Goal: Task Accomplishment & Management: Use online tool/utility

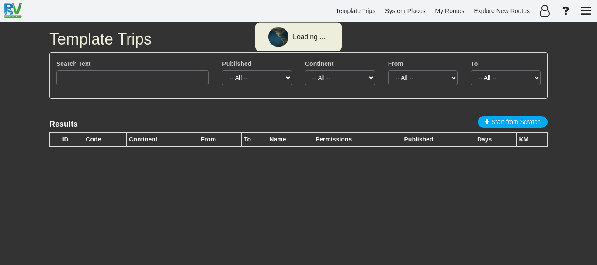
type input "3253"
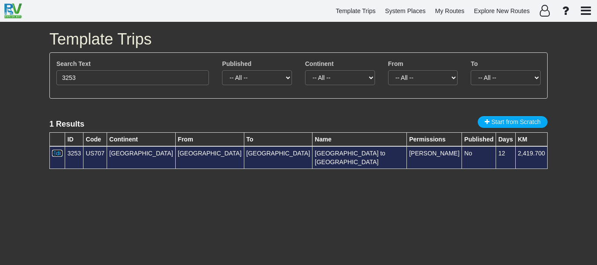
click at [54, 150] on link "Edit" at bounding box center [57, 153] width 10 height 7
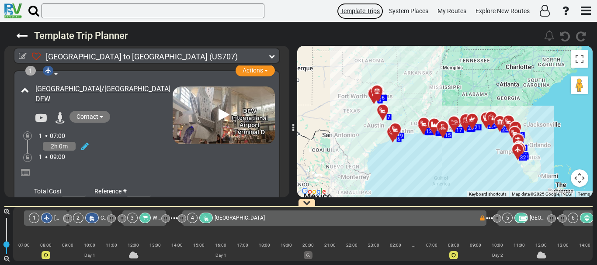
click at [363, 9] on span "Template Trips" at bounding box center [360, 10] width 39 height 7
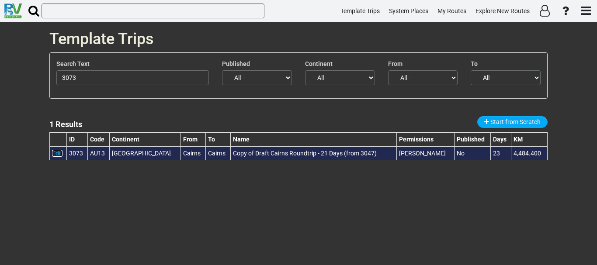
click at [52, 152] on link "Edit" at bounding box center [57, 153] width 10 height 7
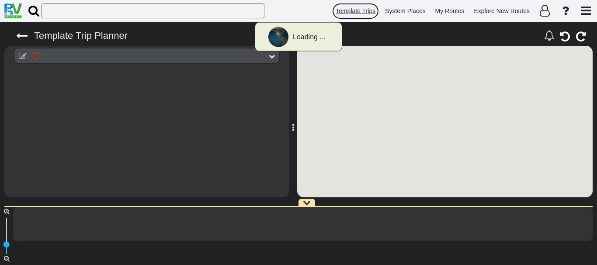
click at [349, 11] on span "Template Trips" at bounding box center [356, 10] width 40 height 7
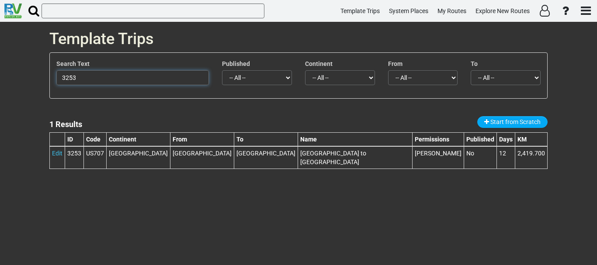
click at [128, 77] on input "3253" at bounding box center [132, 77] width 153 height 15
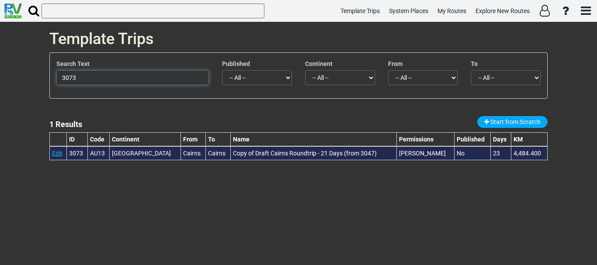
type input "3073"
click at [59, 152] on link "Edit" at bounding box center [57, 153] width 10 height 7
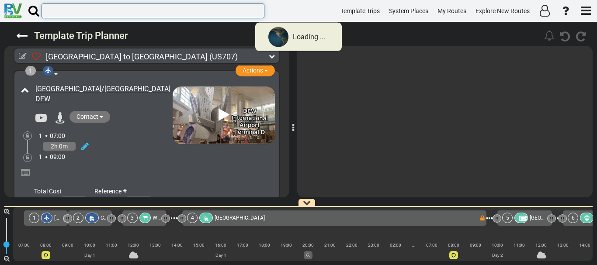
click at [162, 7] on input "text" at bounding box center [153, 10] width 223 height 15
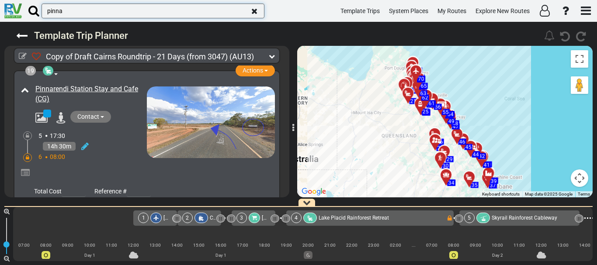
type input "pinna"
click at [140, 161] on div "6 08:00" at bounding box center [92, 157] width 108 height 9
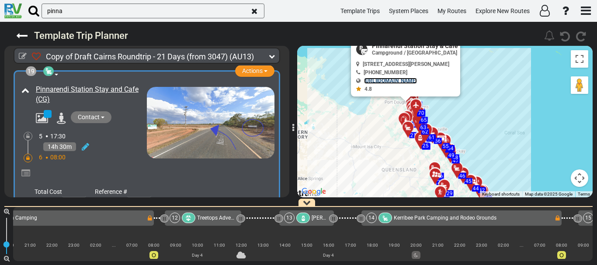
scroll to position [0, 1698]
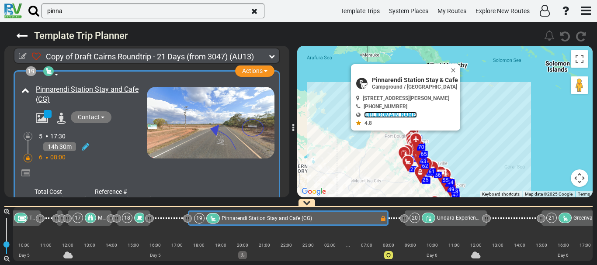
click at [392, 112] on link "[URL][DOMAIN_NAME]" at bounding box center [390, 115] width 53 height 6
